Goal: Task Accomplishment & Management: Use online tool/utility

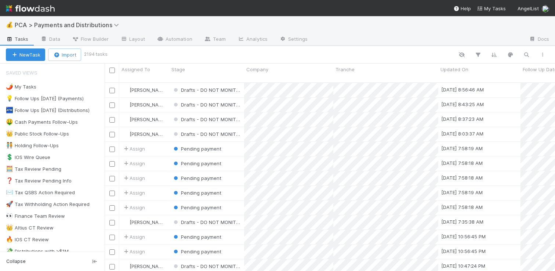
scroll to position [189, 445]
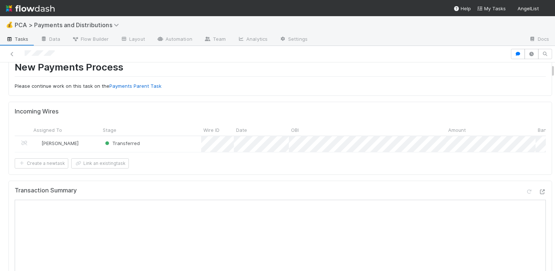
scroll to position [39, 0]
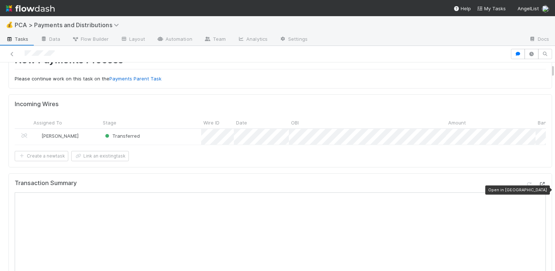
click at [539, 187] on icon at bounding box center [542, 184] width 7 height 5
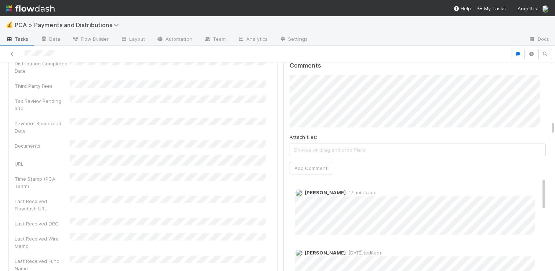
scroll to position [1486, 0]
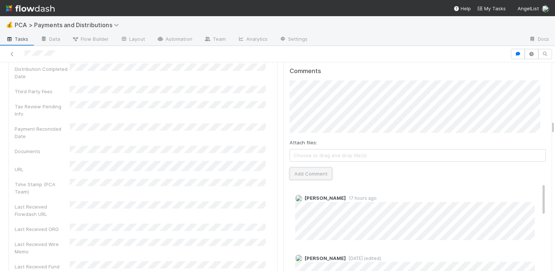
click at [297, 167] on button "Add Comment" at bounding box center [311, 173] width 43 height 12
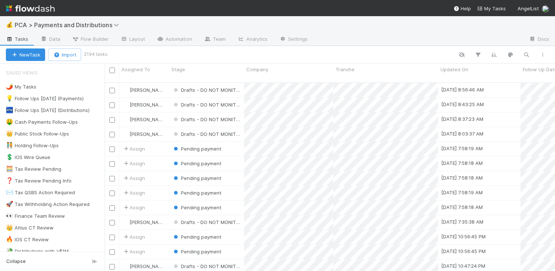
scroll to position [189, 445]
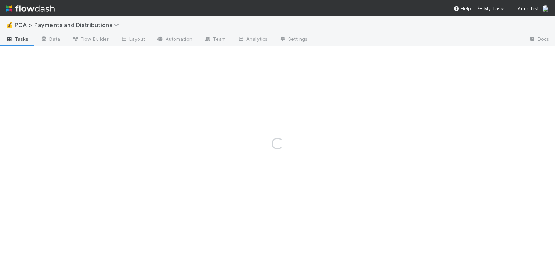
click at [192, 42] on div "Loading..." at bounding box center [277, 143] width 555 height 255
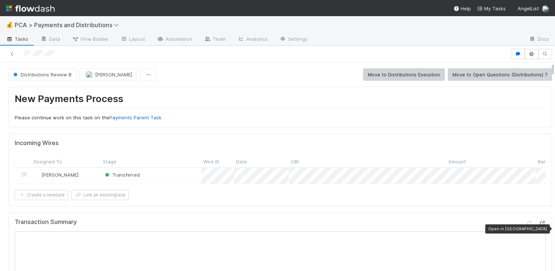
click at [539, 226] on icon at bounding box center [542, 223] width 7 height 5
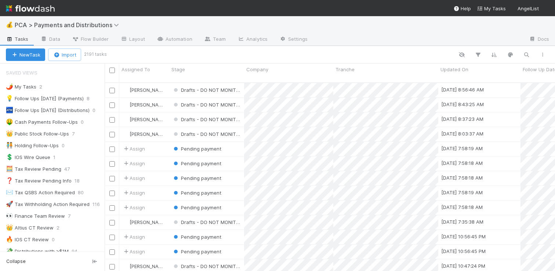
scroll to position [189, 445]
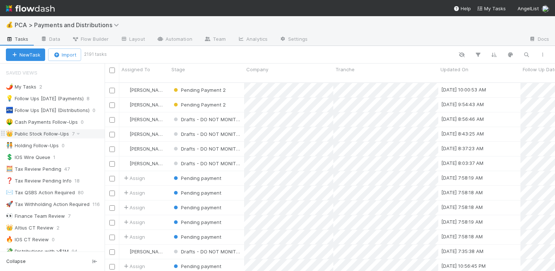
click at [37, 138] on div "👑 Public Stock Follow-Ups 7" at bounding box center [52, 134] width 105 height 10
click at [35, 133] on div "👑 Public Stock Follow-Ups" at bounding box center [37, 133] width 63 height 9
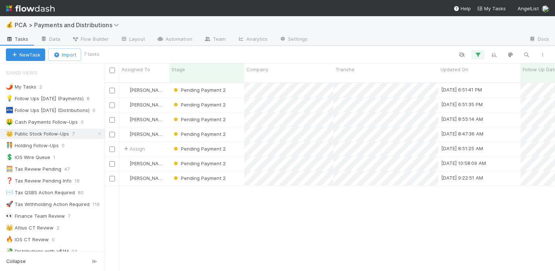
scroll to position [189, 445]
click at [235, 84] on div "Pending Payment 2" at bounding box center [206, 90] width 75 height 14
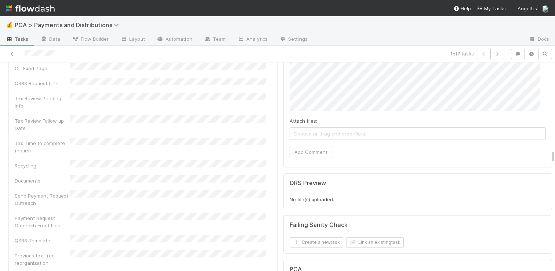
scroll to position [2268, 0]
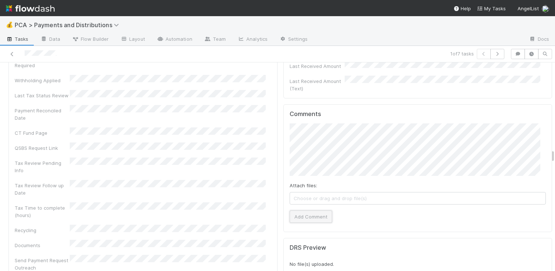
click at [300, 210] on button "Add Comment" at bounding box center [311, 216] width 43 height 12
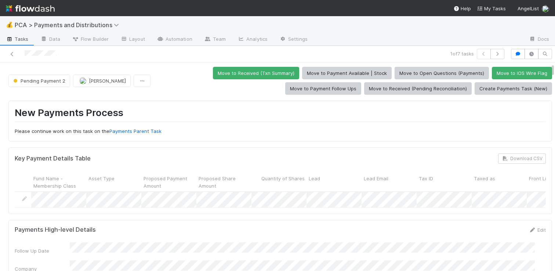
scroll to position [0, 0]
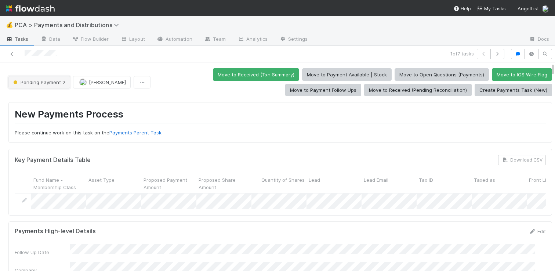
click at [43, 86] on button "Pending Payment 2" at bounding box center [39, 82] width 62 height 12
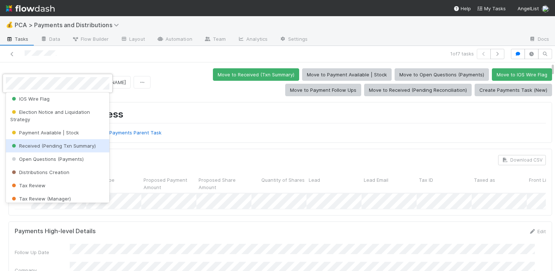
scroll to position [231, 0]
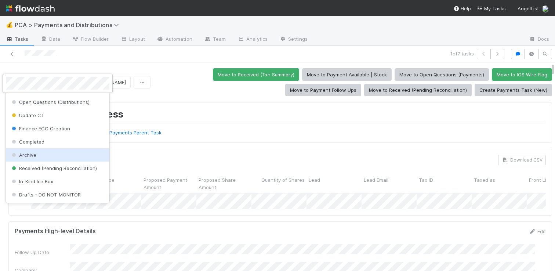
click at [39, 156] on div "Archive" at bounding box center [58, 154] width 104 height 13
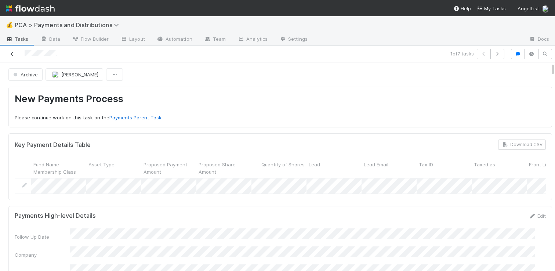
click at [11, 54] on icon at bounding box center [11, 54] width 7 height 5
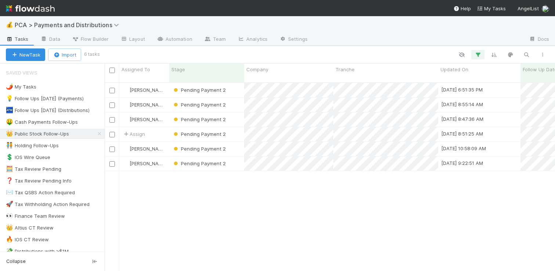
scroll to position [189, 445]
click at [230, 86] on div "Pending Payment 2" at bounding box center [206, 90] width 75 height 14
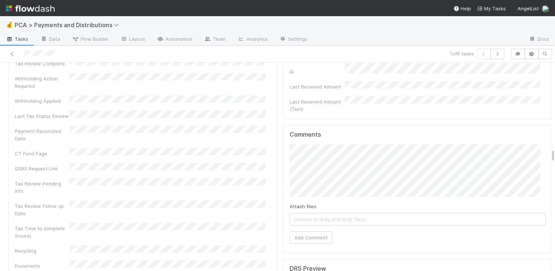
scroll to position [2238, 0]
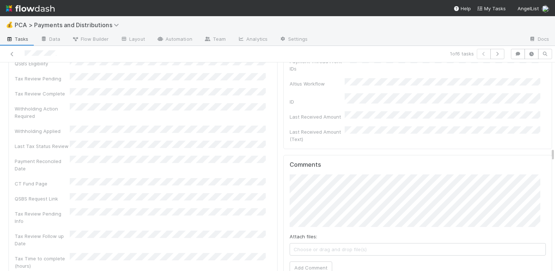
click at [319, 174] on div "Attach files: Choose or drag and drop file(s) Add Comment" at bounding box center [418, 224] width 257 height 100
click at [306, 261] on button "Add Comment" at bounding box center [311, 267] width 43 height 12
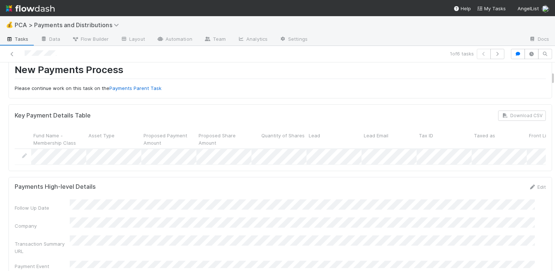
scroll to position [0, 0]
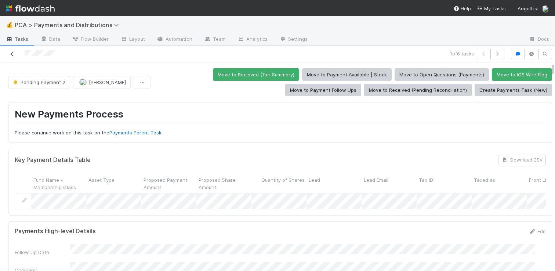
click at [10, 54] on icon at bounding box center [11, 54] width 7 height 5
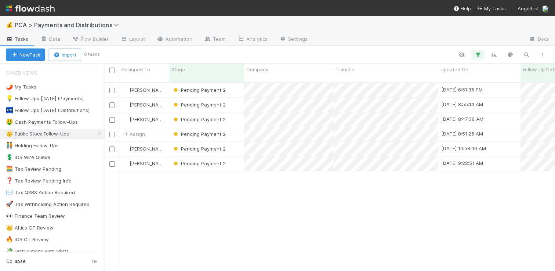
scroll to position [189, 445]
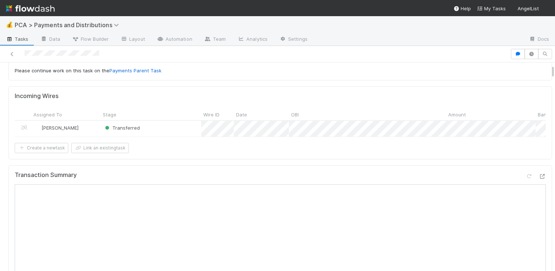
scroll to position [56, 0]
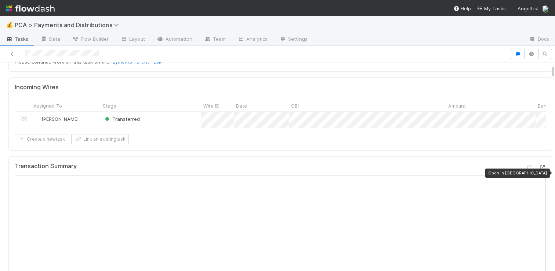
click at [539, 170] on icon at bounding box center [542, 167] width 7 height 5
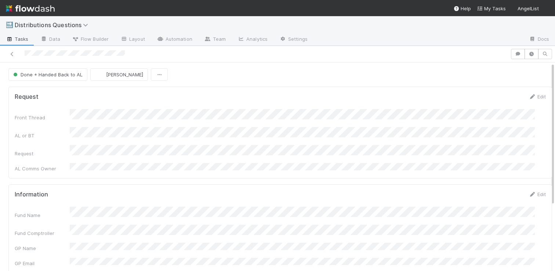
click at [174, 132] on div "AL or BT" at bounding box center [281, 133] width 532 height 12
copy div
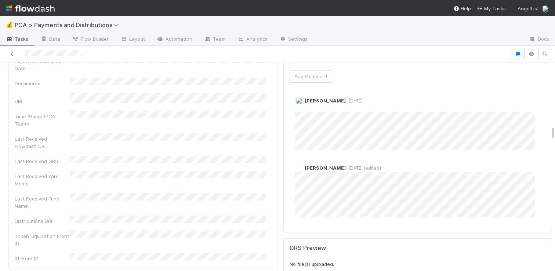
scroll to position [1634, 0]
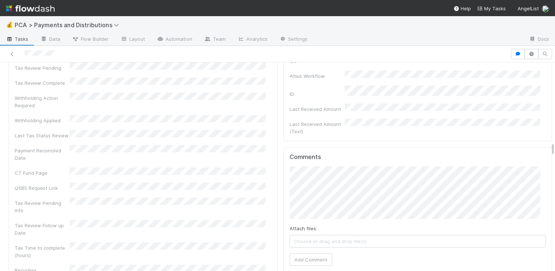
scroll to position [2377, 0]
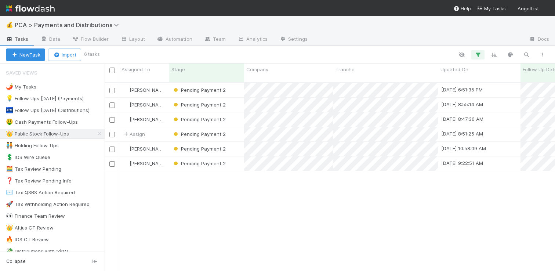
scroll to position [189, 445]
click at [234, 84] on div "Pending Payment 2" at bounding box center [206, 90] width 75 height 14
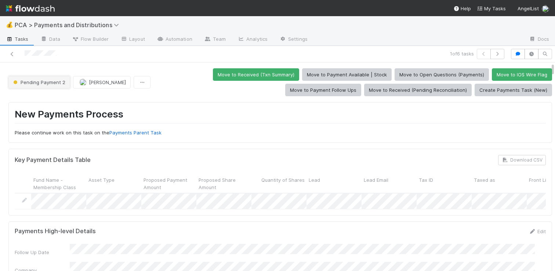
click at [38, 83] on span "Pending Payment 2" at bounding box center [39, 82] width 54 height 6
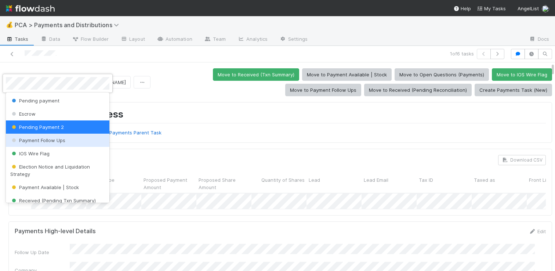
scroll to position [231, 0]
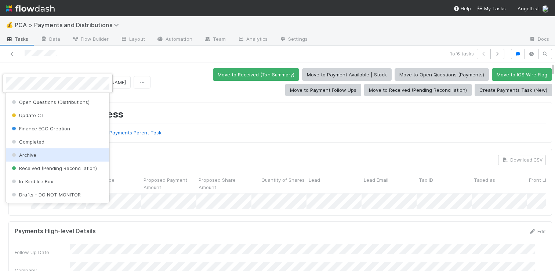
click at [46, 155] on div "Archive" at bounding box center [58, 154] width 104 height 13
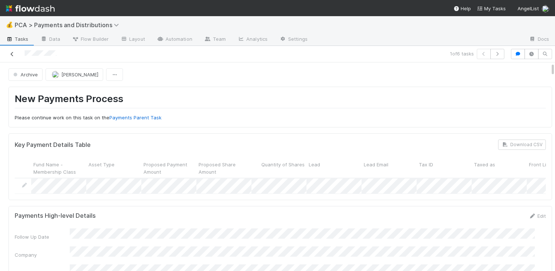
click at [11, 53] on icon at bounding box center [11, 54] width 7 height 5
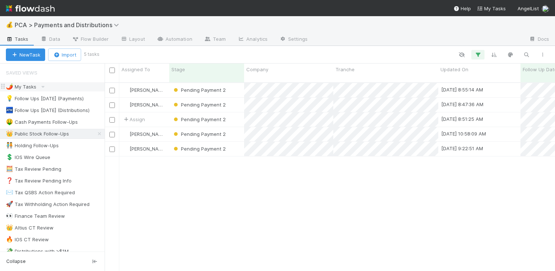
scroll to position [189, 445]
click at [232, 83] on div "Pending Payment 2" at bounding box center [206, 90] width 75 height 14
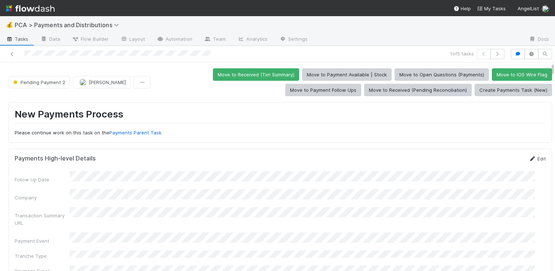
click at [529, 159] on link "Edit" at bounding box center [537, 159] width 17 height 6
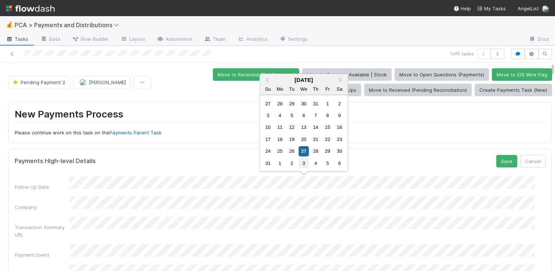
click at [301, 162] on div "3" at bounding box center [304, 163] width 10 height 10
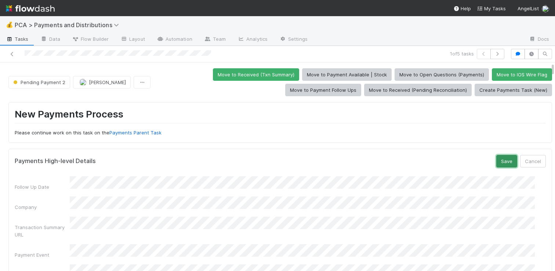
click at [497, 161] on button "Save" at bounding box center [507, 161] width 21 height 12
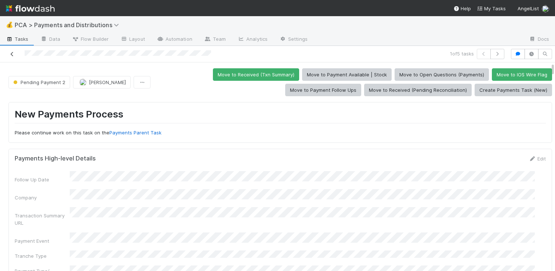
click at [12, 57] on link at bounding box center [11, 53] width 7 height 7
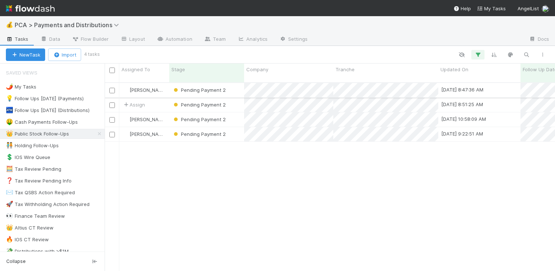
scroll to position [189, 445]
click at [239, 86] on div "Pending Payment 2" at bounding box center [206, 90] width 75 height 14
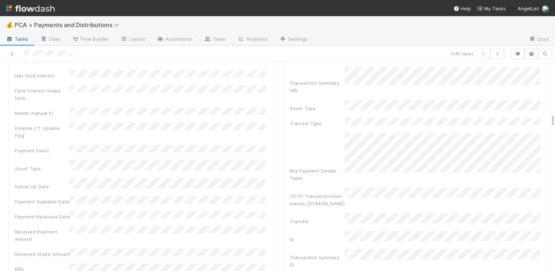
scroll to position [1236, 0]
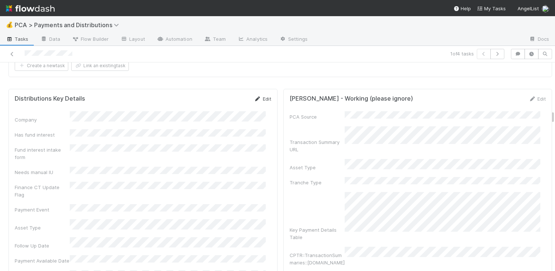
click at [259, 96] on link "Edit" at bounding box center [262, 99] width 17 height 6
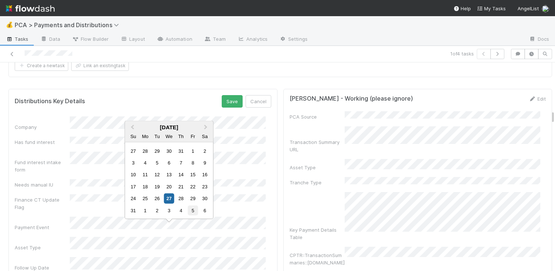
click at [191, 210] on div "5" at bounding box center [193, 210] width 10 height 10
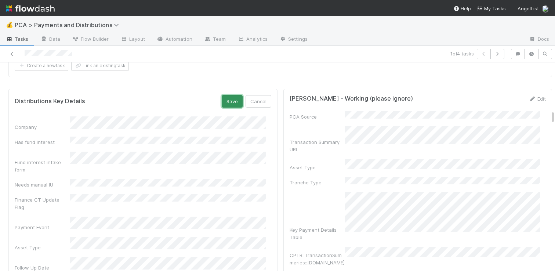
click at [227, 95] on button "Save" at bounding box center [232, 101] width 21 height 12
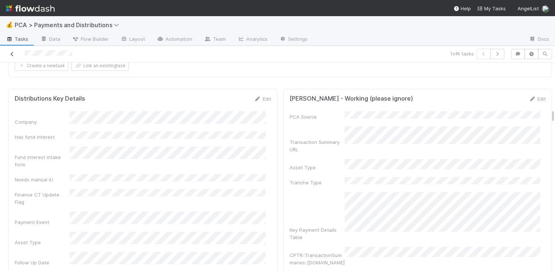
click at [12, 52] on icon at bounding box center [11, 54] width 7 height 5
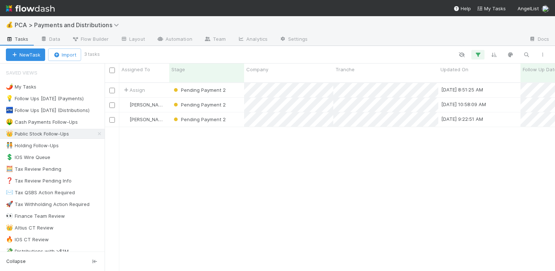
scroll to position [189, 445]
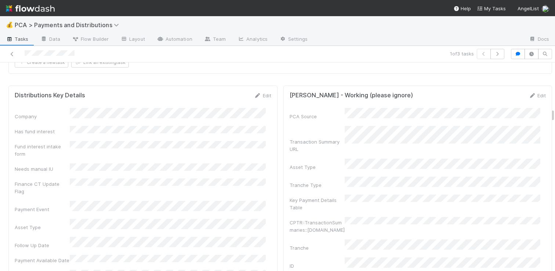
scroll to position [1101, 0]
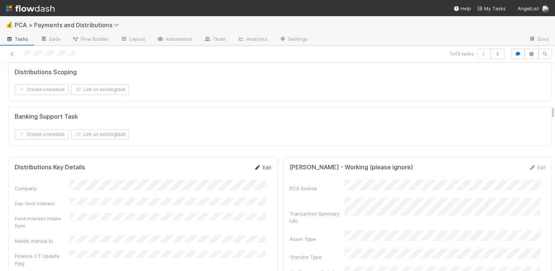
click at [260, 165] on link "Edit" at bounding box center [262, 168] width 17 height 6
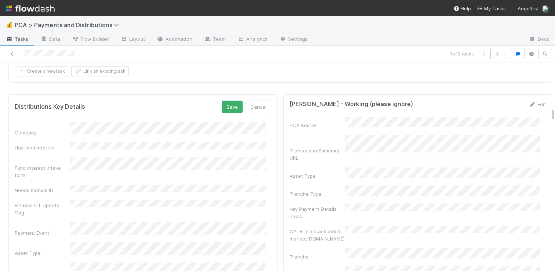
scroll to position [1186, 0]
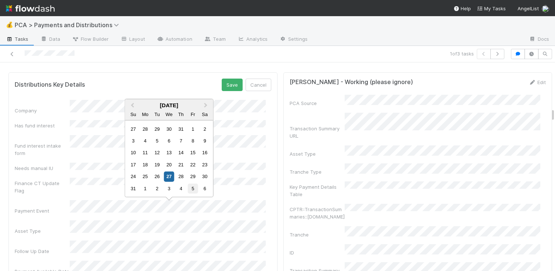
click at [197, 187] on div "5" at bounding box center [193, 189] width 10 height 10
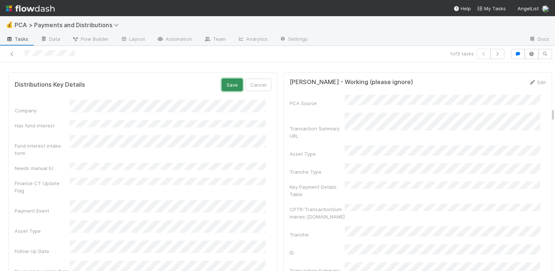
click at [228, 79] on button "Save" at bounding box center [232, 85] width 21 height 12
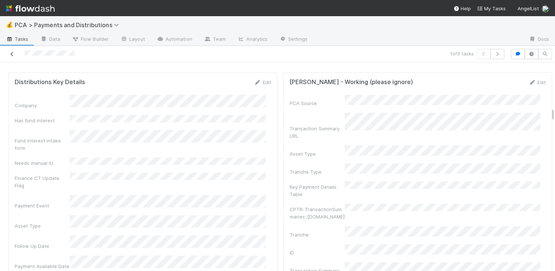
scroll to position [1183, 0]
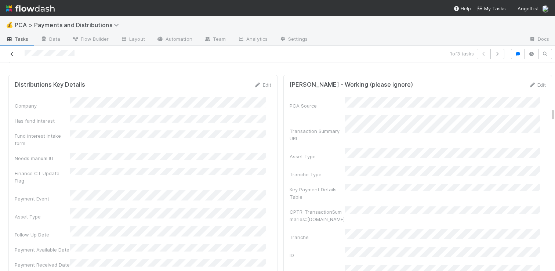
click at [10, 57] on link at bounding box center [11, 53] width 7 height 7
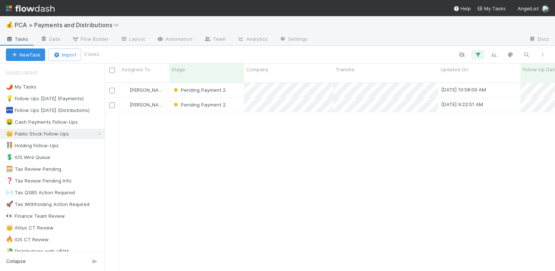
scroll to position [189, 445]
click at [235, 87] on div "Pending Payment 2" at bounding box center [206, 90] width 75 height 14
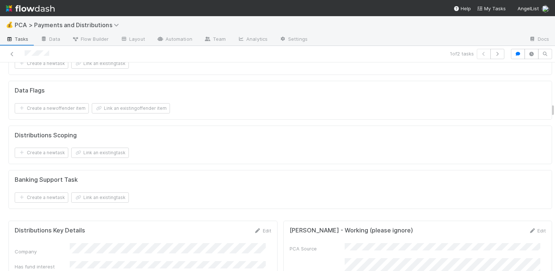
scroll to position [1157, 0]
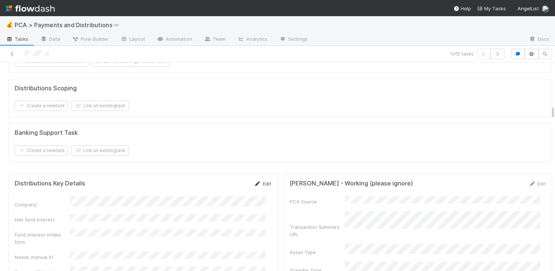
click at [263, 181] on link "Edit" at bounding box center [262, 184] width 17 height 6
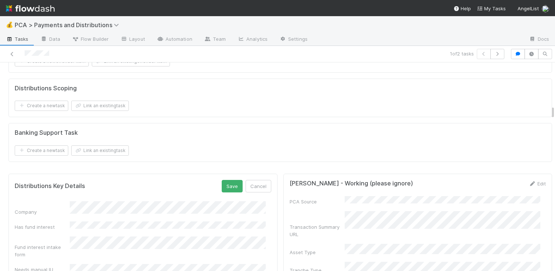
scroll to position [1279, 0]
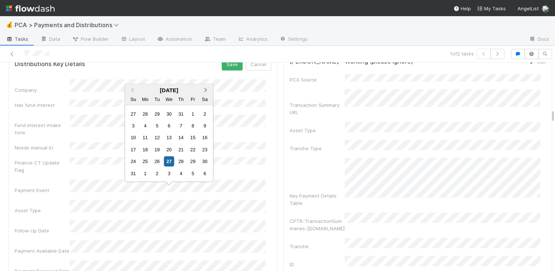
click at [207, 94] on button "Next Month" at bounding box center [207, 91] width 12 height 12
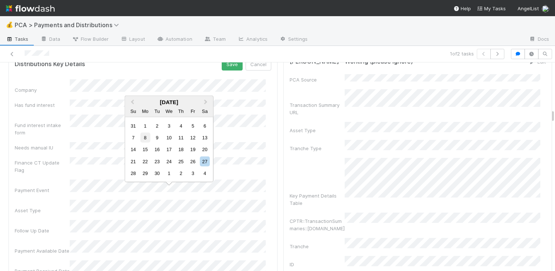
click at [148, 138] on div "8" at bounding box center [145, 138] width 10 height 10
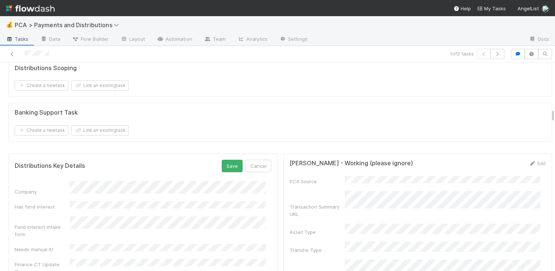
scroll to position [1146, 0]
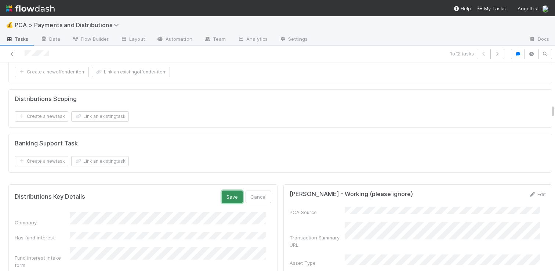
click at [228, 191] on button "Save" at bounding box center [232, 197] width 21 height 12
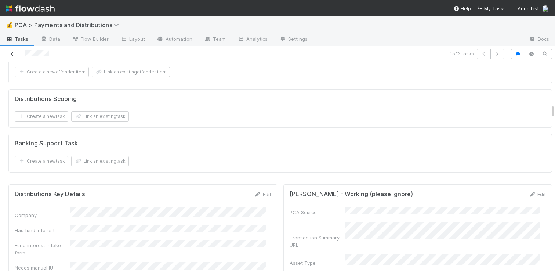
click at [12, 54] on icon at bounding box center [11, 54] width 7 height 5
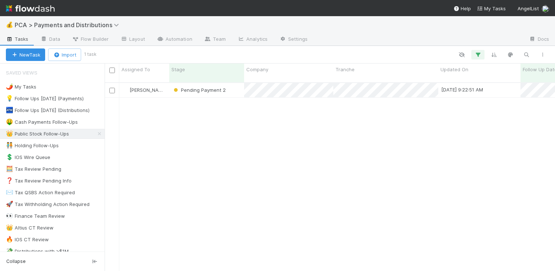
scroll to position [189, 445]
click at [233, 86] on div "Pending Payment 2" at bounding box center [206, 90] width 75 height 14
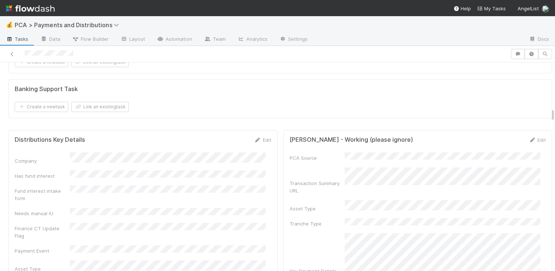
scroll to position [1178, 0]
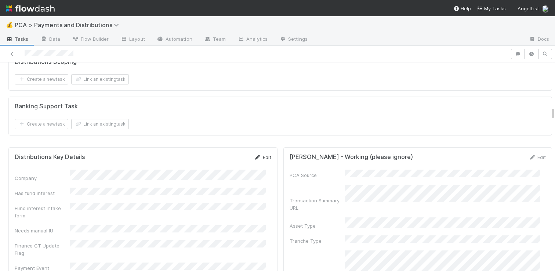
click at [259, 154] on link "Edit" at bounding box center [262, 157] width 17 height 6
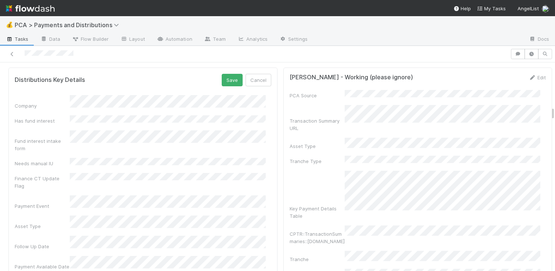
scroll to position [1282, 0]
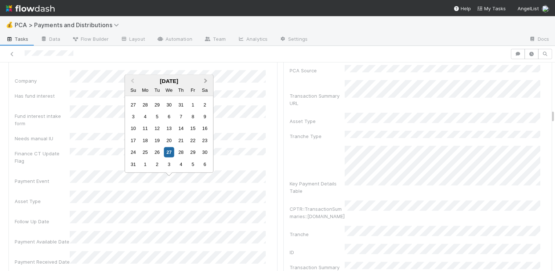
click at [206, 80] on span "Next Month" at bounding box center [206, 81] width 0 height 8
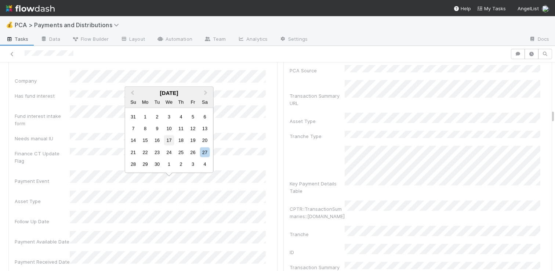
click at [172, 140] on div "17" at bounding box center [169, 140] width 10 height 10
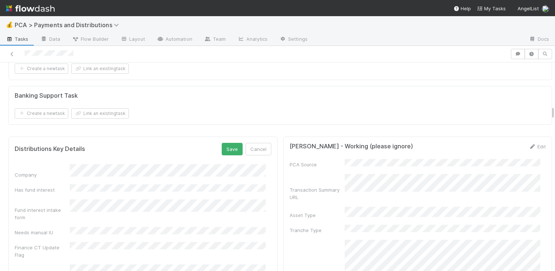
scroll to position [1183, 0]
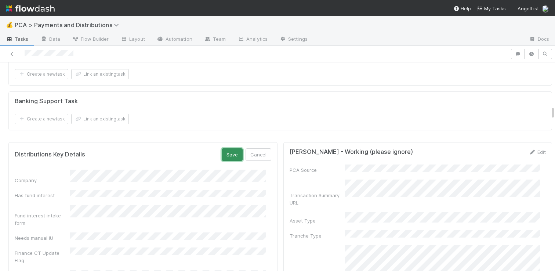
click at [227, 148] on button "Save" at bounding box center [232, 154] width 21 height 12
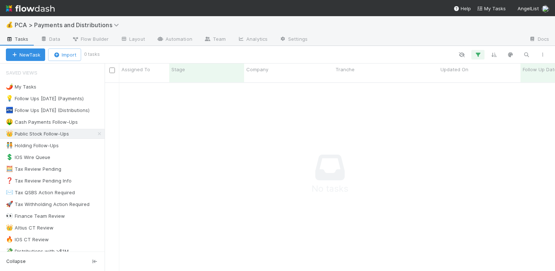
scroll to position [6, 6]
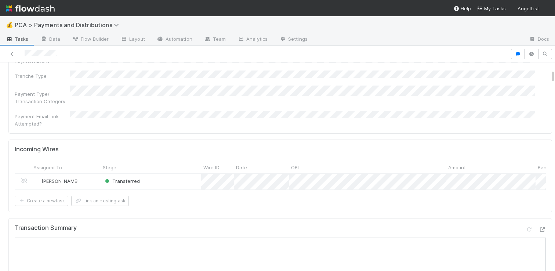
scroll to position [340, 0]
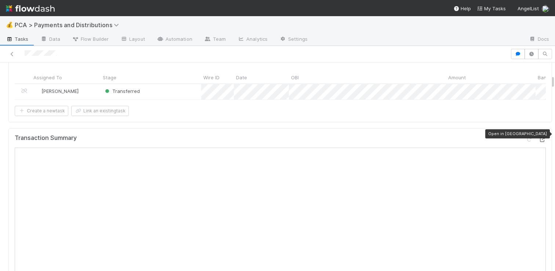
click at [539, 137] on icon at bounding box center [542, 139] width 7 height 5
